Goal: Transaction & Acquisition: Purchase product/service

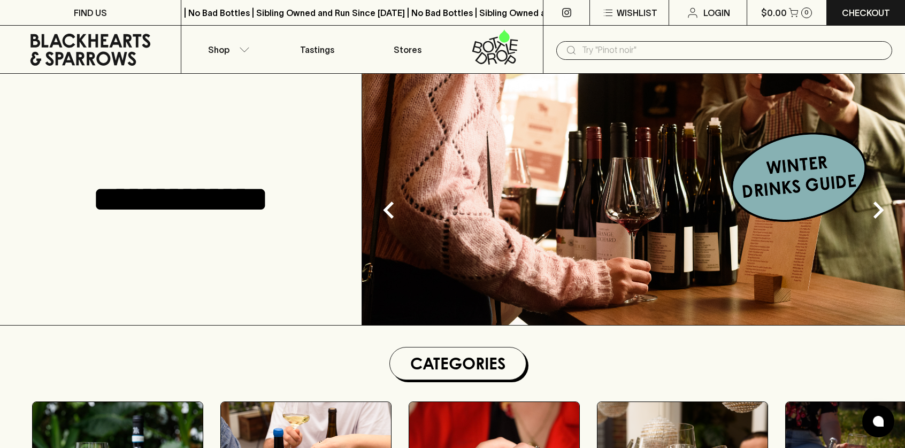
click at [309, 172] on div "**********" at bounding box center [181, 199] width 362 height 251
click at [481, 372] on h1 "Categories" at bounding box center [457, 364] width 127 height 24
click at [243, 49] on icon "button" at bounding box center [244, 49] width 11 height 5
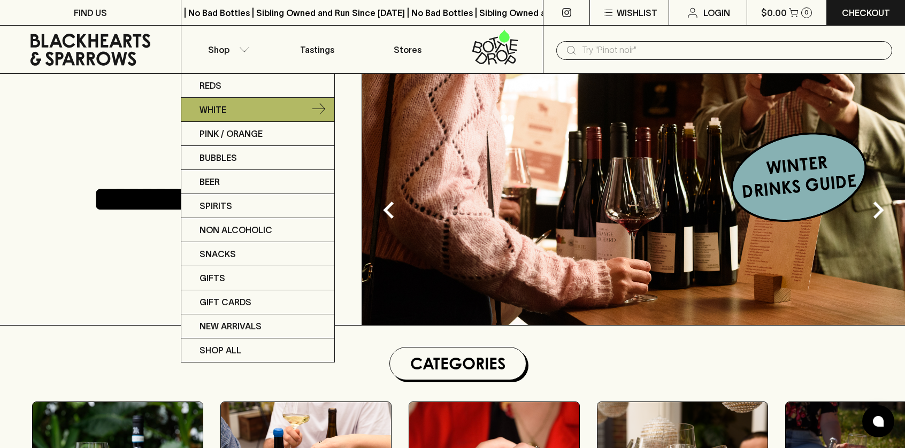
click at [217, 106] on p "White" at bounding box center [212, 109] width 27 height 13
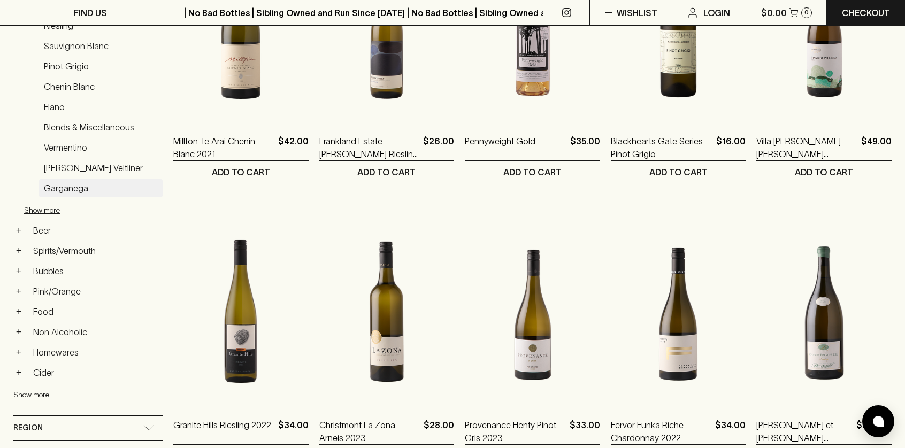
scroll to position [288, 0]
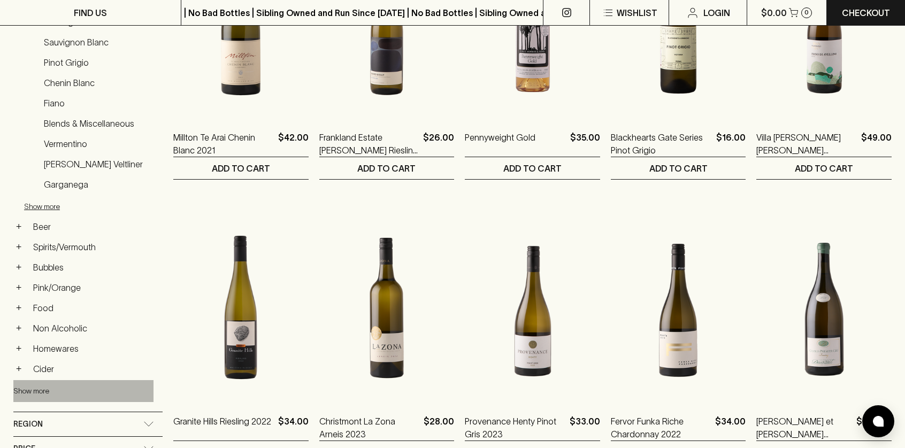
click at [37, 388] on button "Show more" at bounding box center [83, 391] width 140 height 22
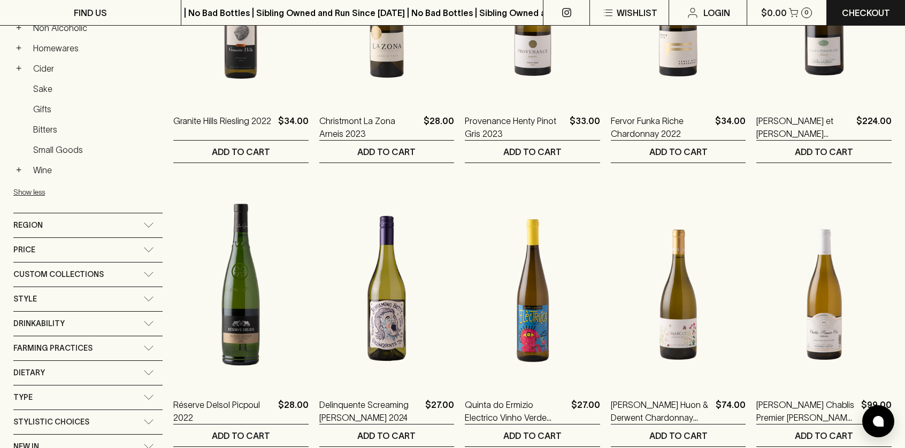
scroll to position [590, 0]
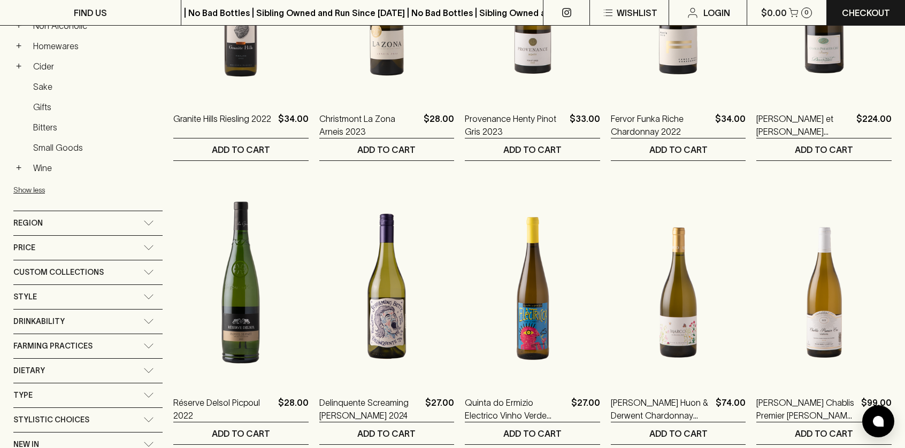
click at [143, 295] on icon at bounding box center [148, 296] width 11 height 5
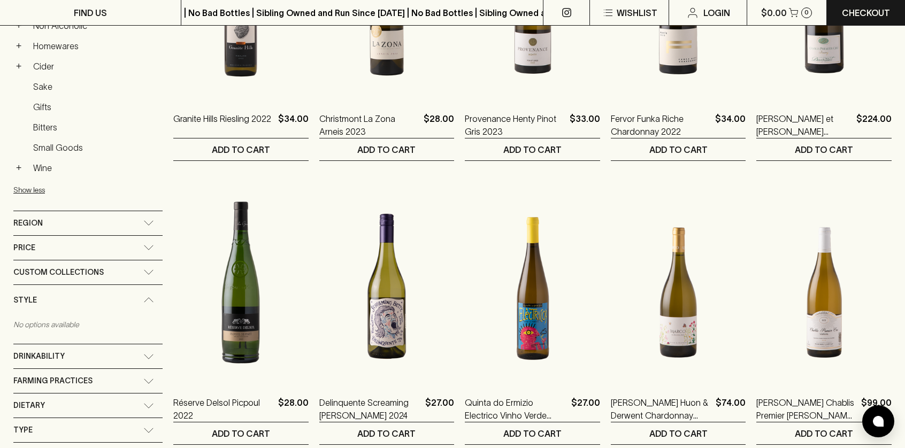
scroll to position [587, 0]
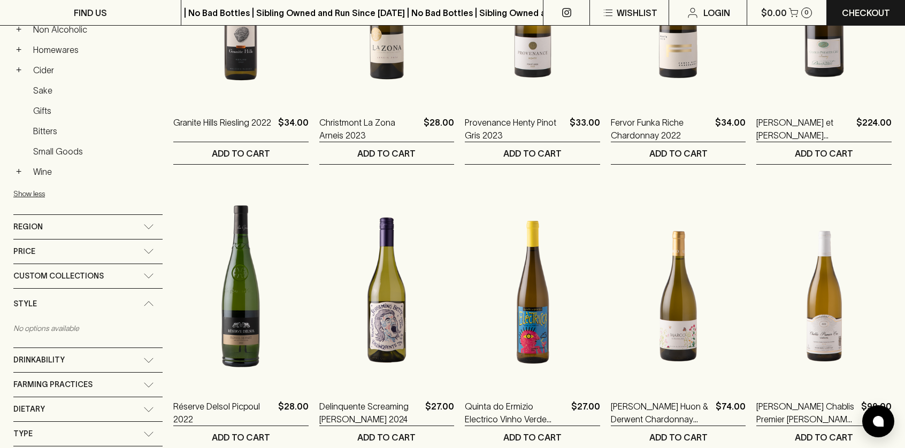
click at [136, 295] on div "Style" at bounding box center [87, 304] width 149 height 30
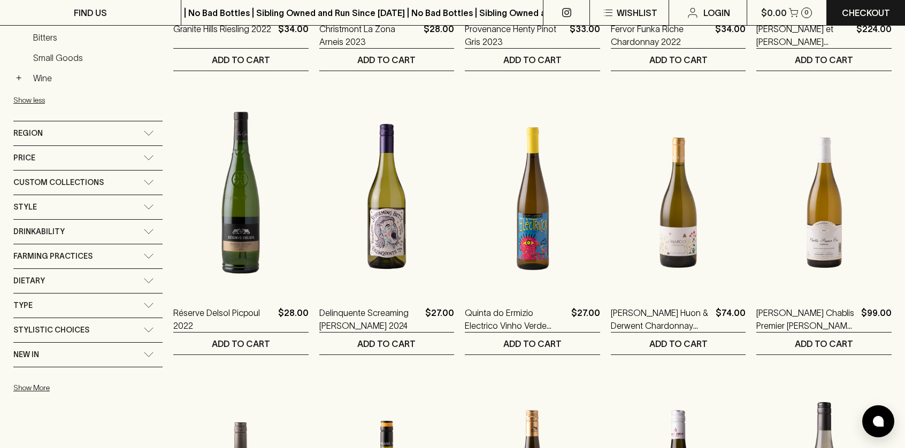
scroll to position [683, 0]
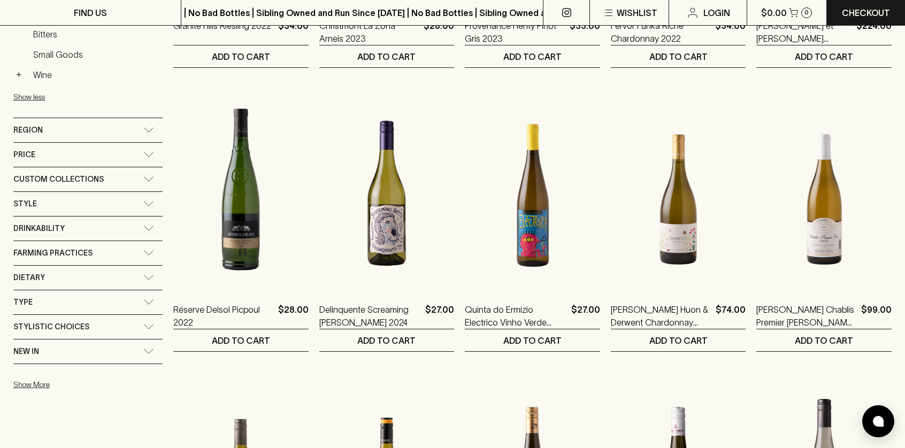
click at [143, 328] on icon at bounding box center [148, 326] width 11 height 5
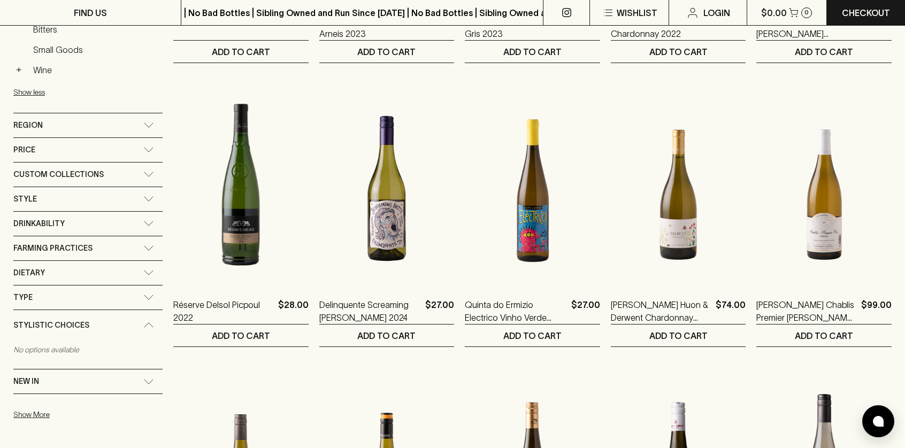
scroll to position [686, 0]
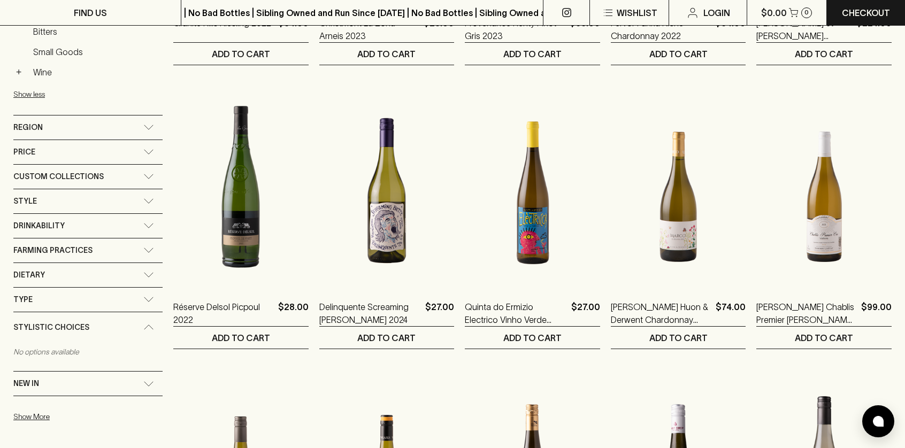
click at [136, 328] on div "Stylistic Choices" at bounding box center [87, 327] width 149 height 30
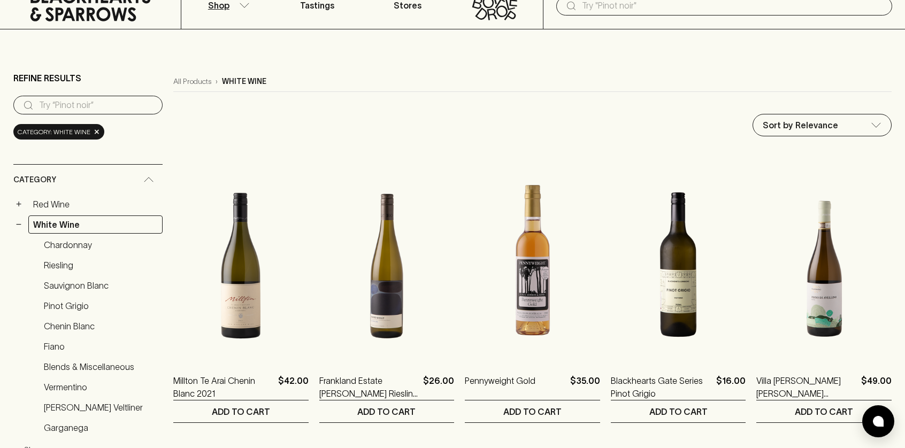
scroll to position [0, 0]
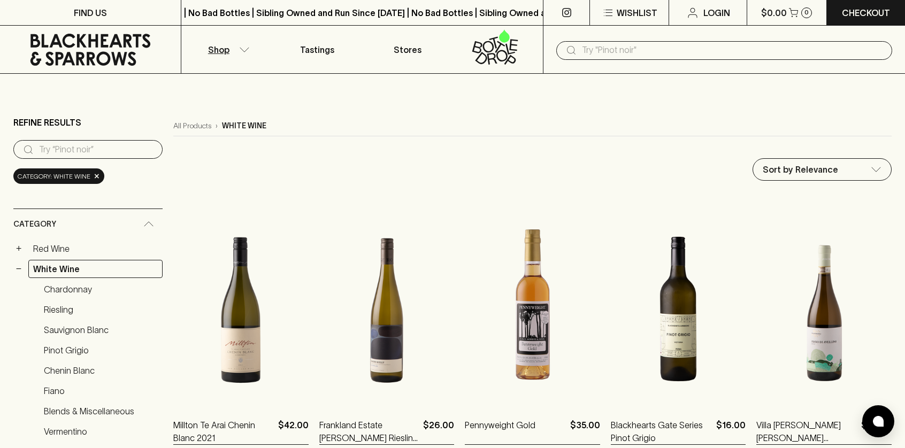
click at [613, 52] on input "text" at bounding box center [733, 50] width 302 height 17
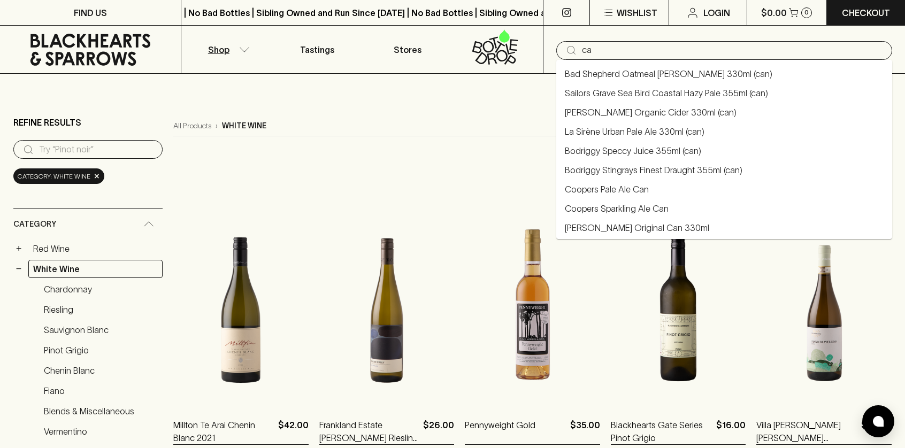
type input "c"
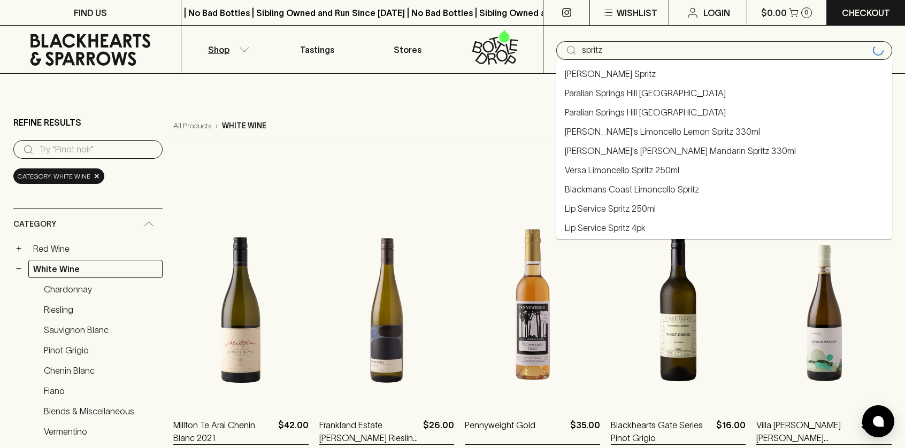
type input "spritz"
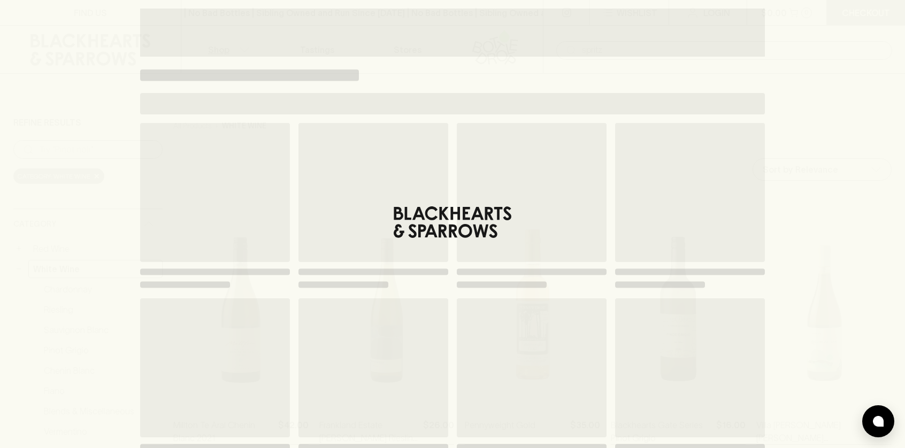
type input "spritz"
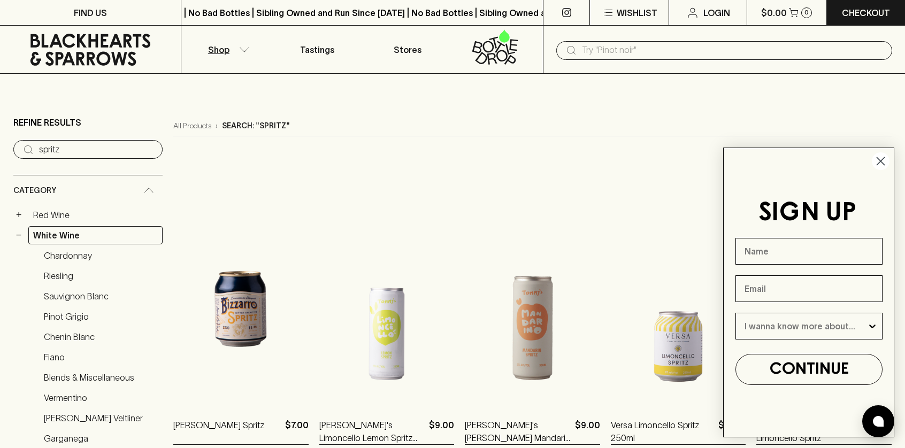
click at [879, 160] on icon "Close dialog" at bounding box center [880, 161] width 7 height 7
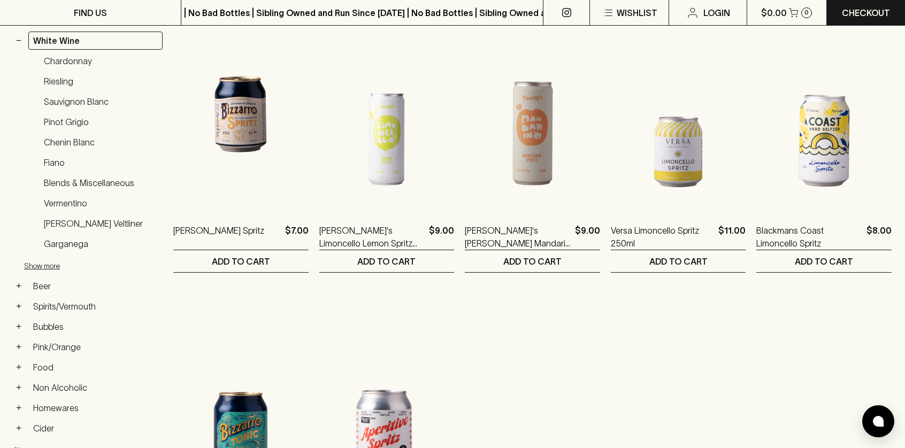
scroll to position [180, 0]
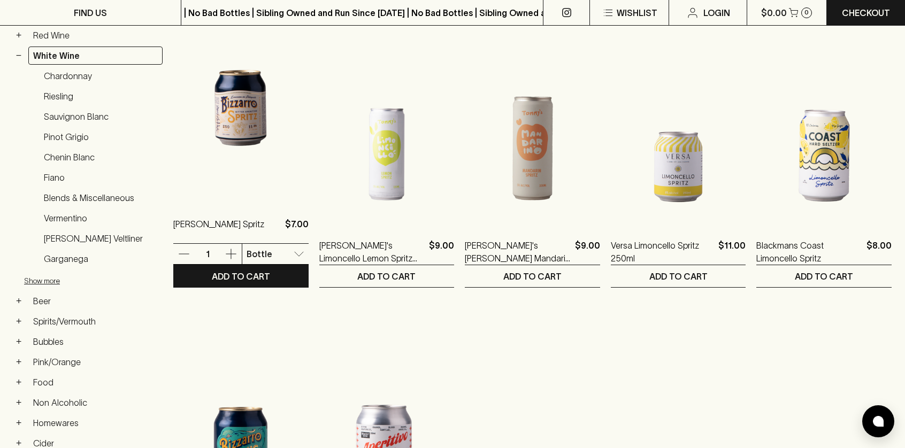
click at [233, 132] on img at bounding box center [240, 107] width 135 height 187
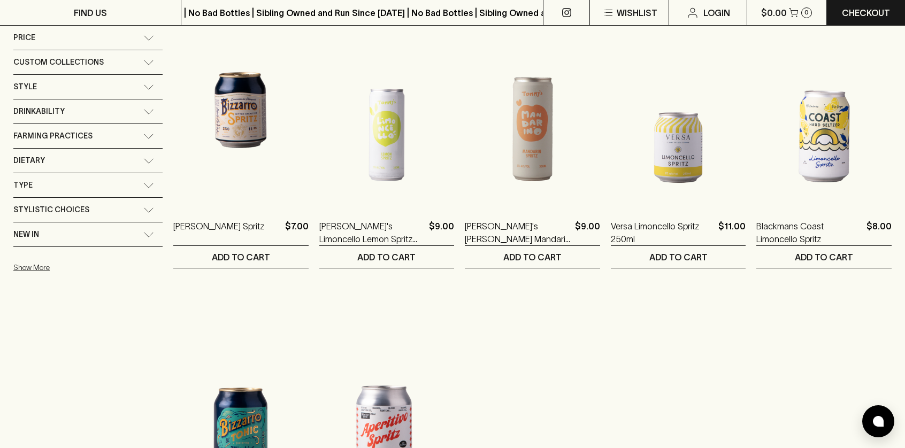
scroll to position [195, 0]
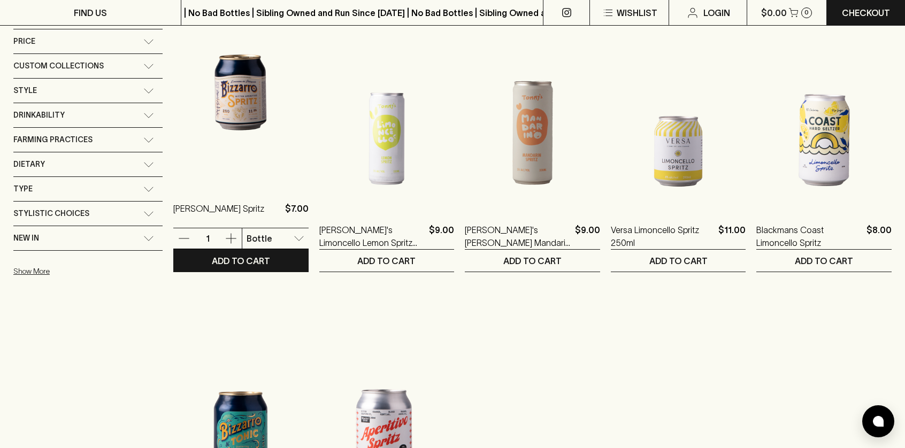
click at [213, 118] on img at bounding box center [240, 92] width 135 height 187
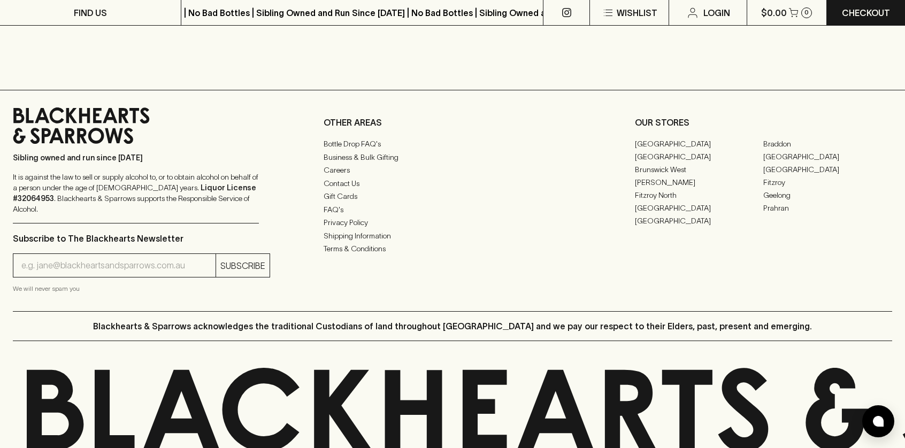
scroll to position [1026, 0]
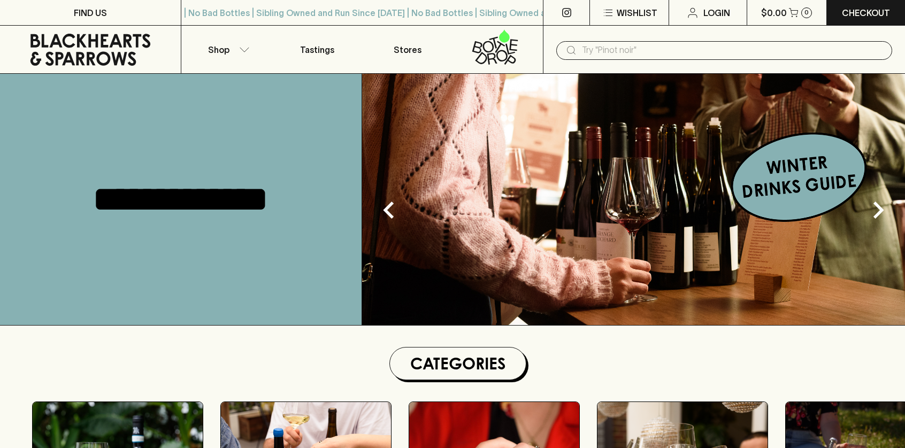
click at [648, 49] on input "text" at bounding box center [733, 50] width 302 height 17
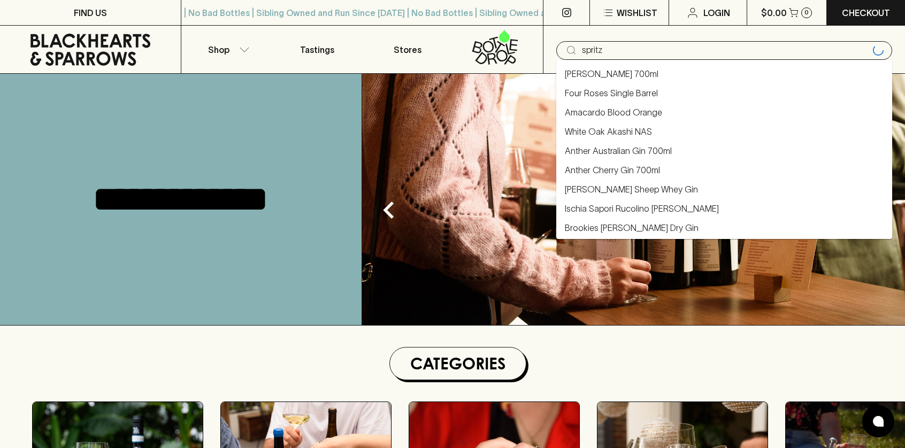
type input "spritz"
